Goal: Information Seeking & Learning: Learn about a topic

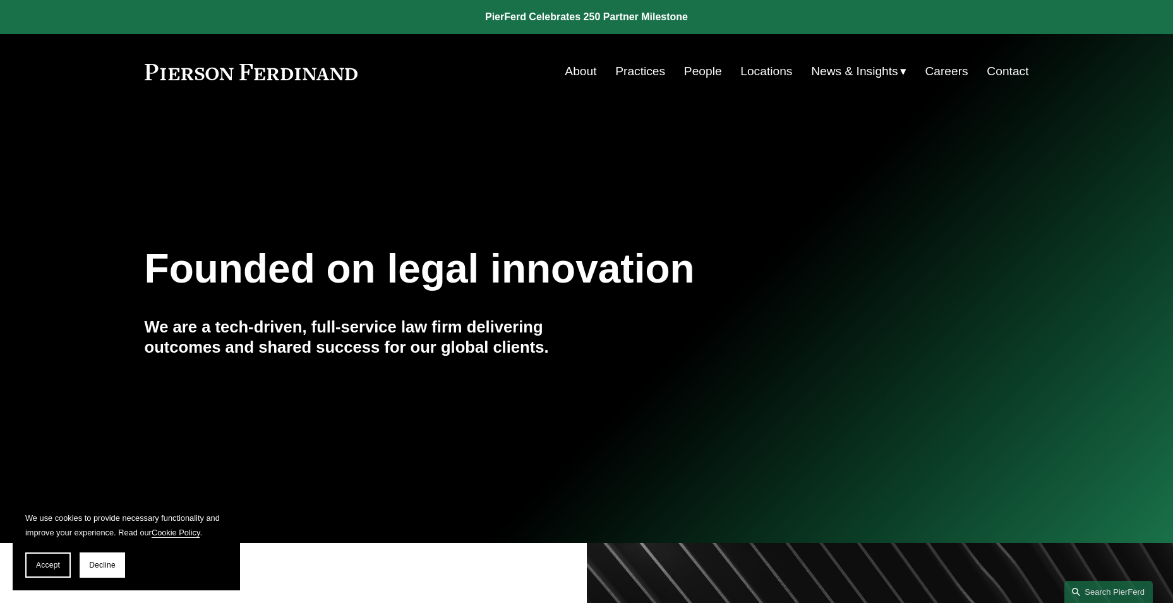
click at [686, 71] on link "People" at bounding box center [703, 71] width 38 height 24
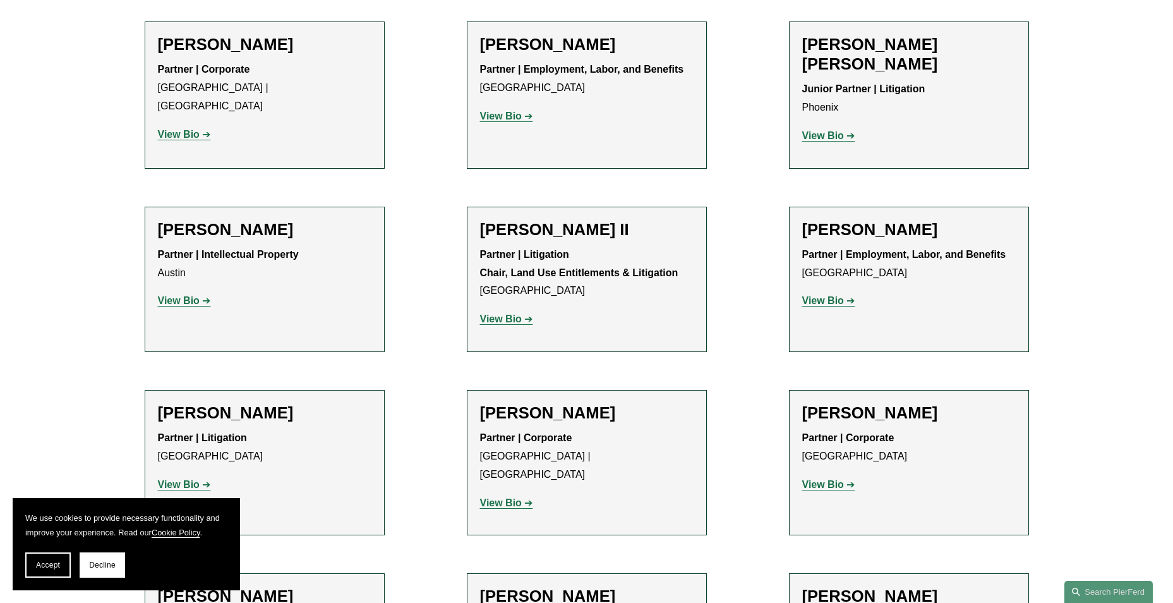
scroll to position [1263, 0]
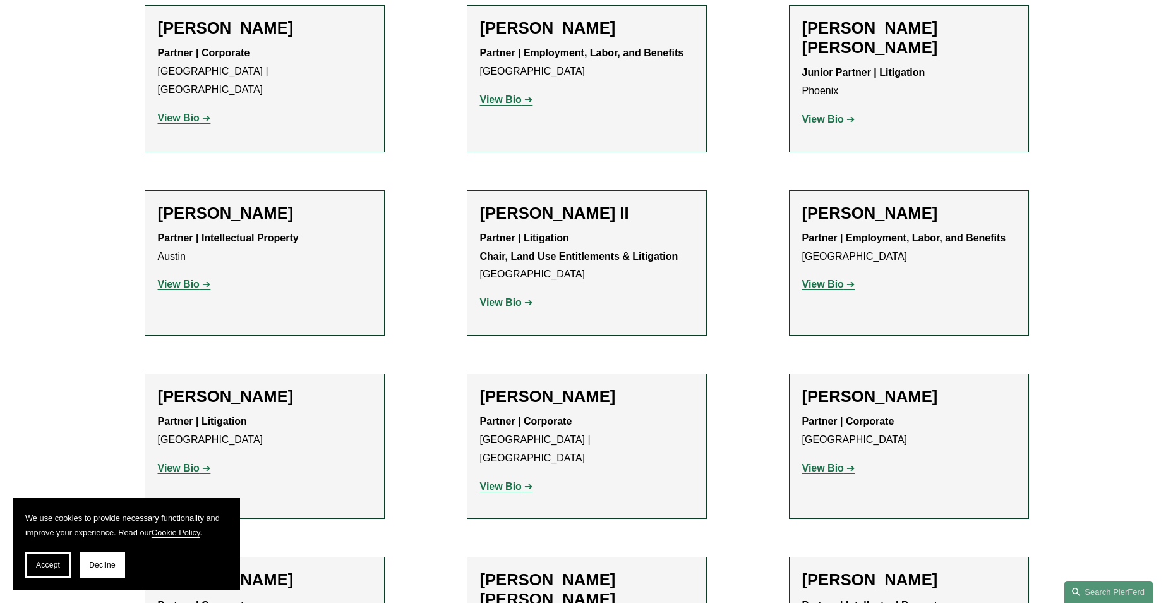
click at [189, 462] on strong "View Bio" at bounding box center [179, 467] width 42 height 11
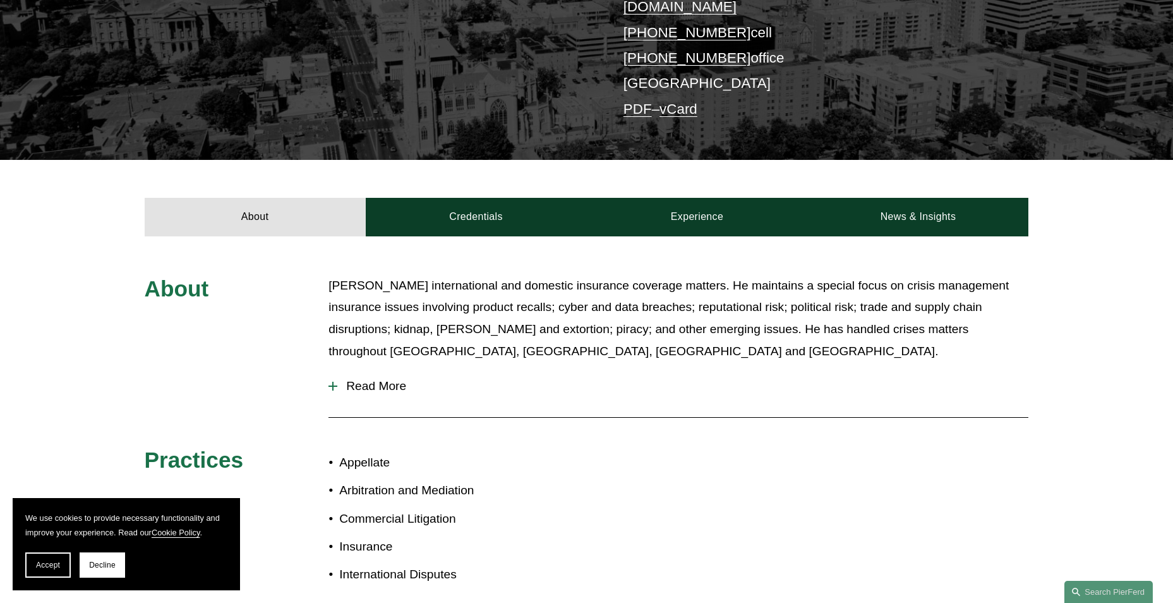
scroll to position [316, 0]
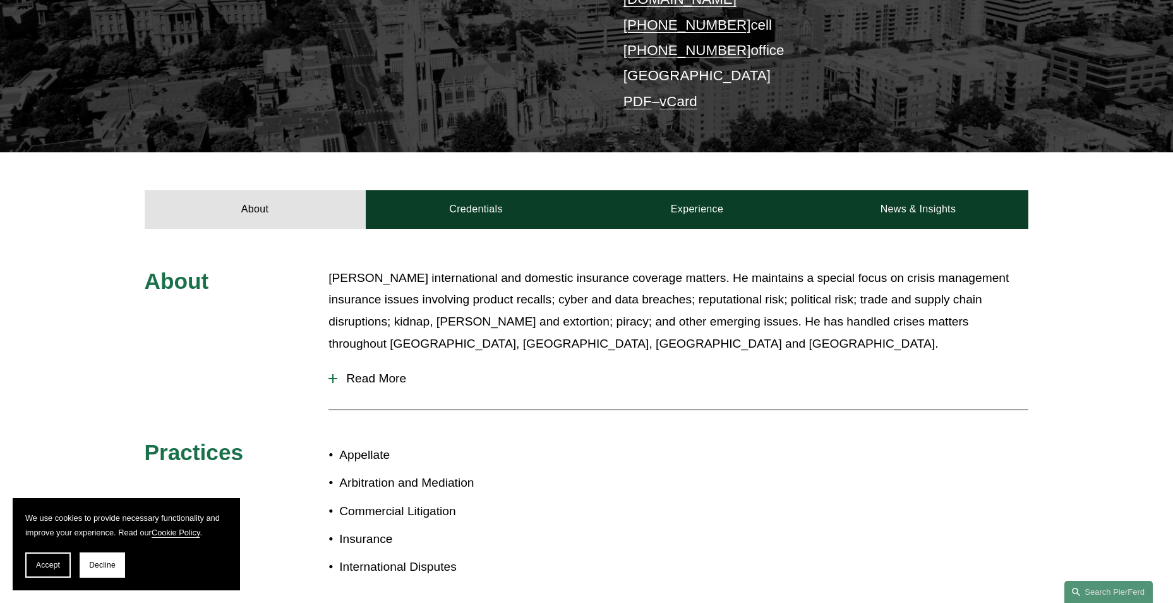
click at [339, 371] on span "Read More" at bounding box center [682, 378] width 691 height 14
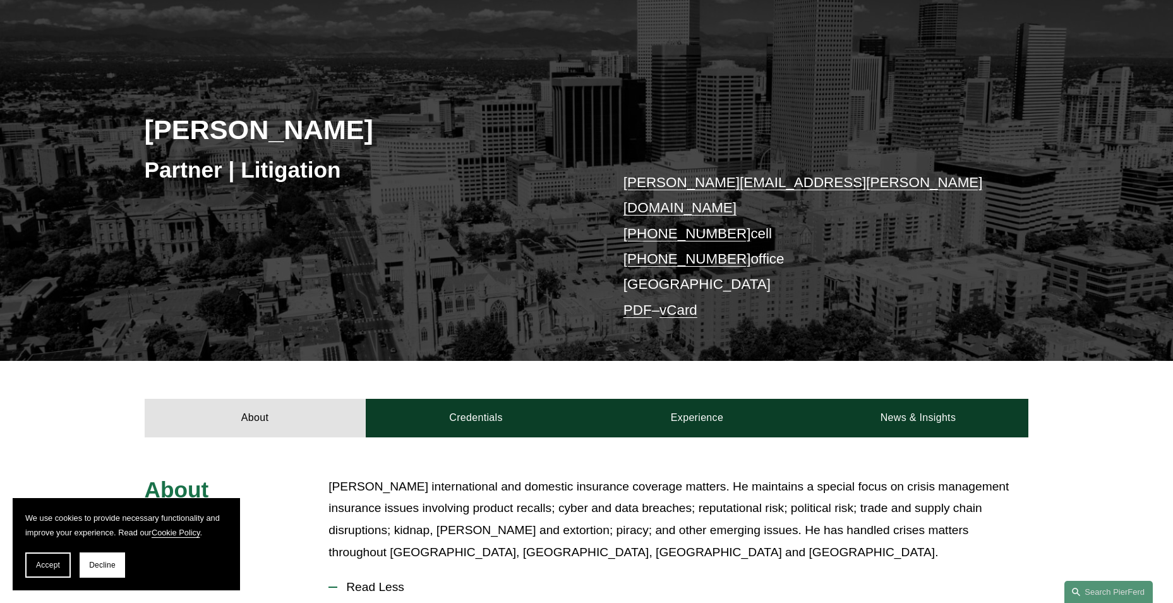
scroll to position [0, 0]
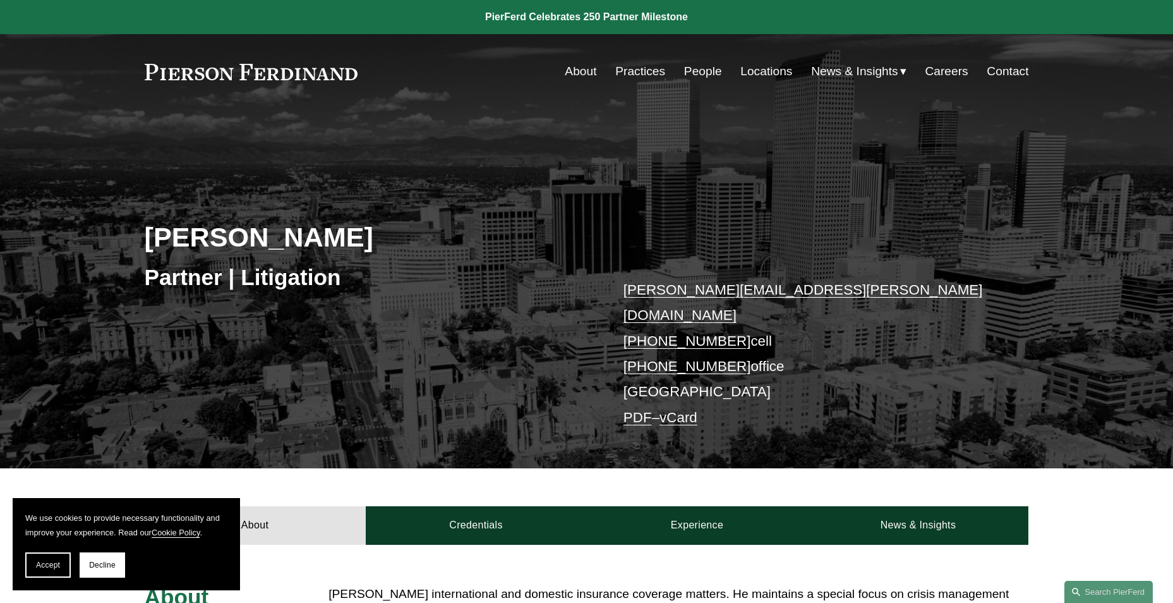
click at [778, 68] on link "Locations" at bounding box center [766, 71] width 52 height 24
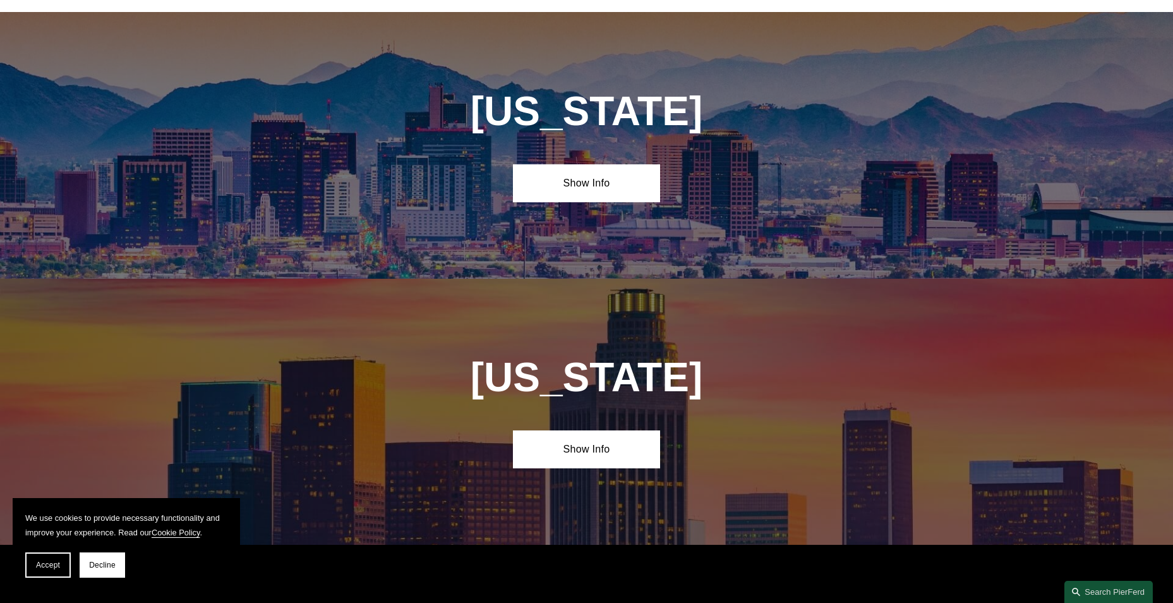
scroll to position [569, 0]
